Goal: Task Accomplishment & Management: Use online tool/utility

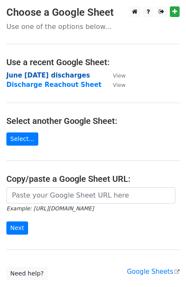
click at [36, 75] on strong "June [DATE] discharges" at bounding box center [47, 75] width 83 height 8
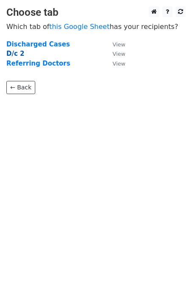
click at [18, 53] on strong "D/c 2" at bounding box center [15, 54] width 18 height 8
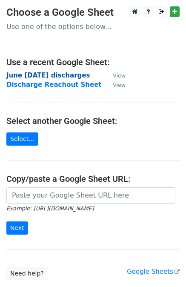
click at [45, 73] on strong "June [DATE] discharges" at bounding box center [47, 75] width 83 height 8
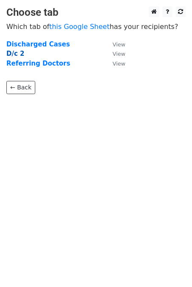
click at [15, 56] on strong "D/c 2" at bounding box center [15, 54] width 18 height 8
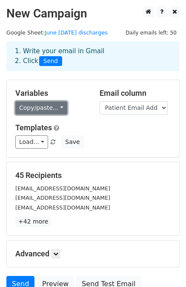
click at [54, 108] on link "Copy/paste..." at bounding box center [41, 107] width 52 height 13
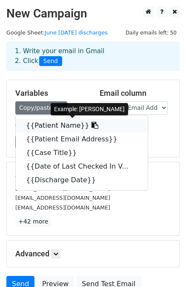
click at [61, 126] on link "{{Patient Name}}" at bounding box center [82, 126] width 132 height 14
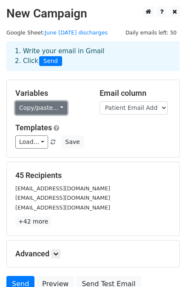
click at [58, 109] on link "Copy/paste..." at bounding box center [41, 107] width 52 height 13
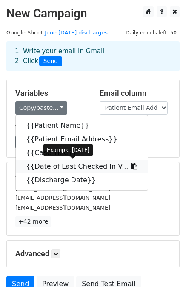
click at [67, 168] on link "{{Date of Last Checked In V..." at bounding box center [82, 166] width 132 height 14
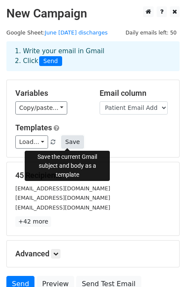
click at [67, 142] on button "Save" at bounding box center [72, 141] width 22 height 13
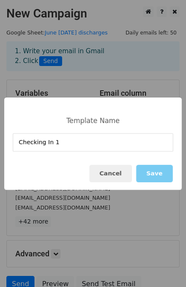
type input "Checking In 1"
click at [162, 168] on button "Save" at bounding box center [154, 173] width 37 height 17
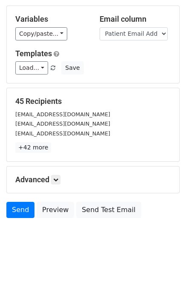
scroll to position [77, 0]
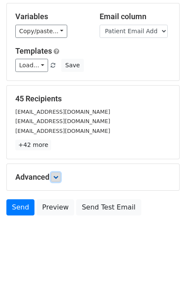
click at [54, 178] on icon at bounding box center [55, 176] width 5 height 5
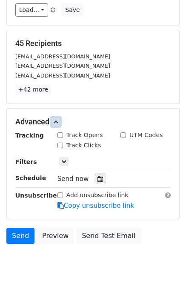
scroll to position [133, 0]
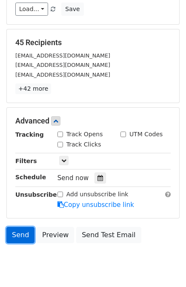
click at [19, 232] on link "Send" at bounding box center [20, 235] width 28 height 16
